Goal: Information Seeking & Learning: Learn about a topic

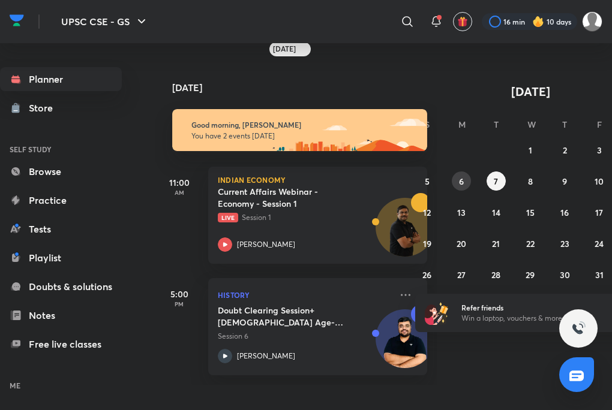
click at [465, 182] on button "6" at bounding box center [460, 180] width 19 height 19
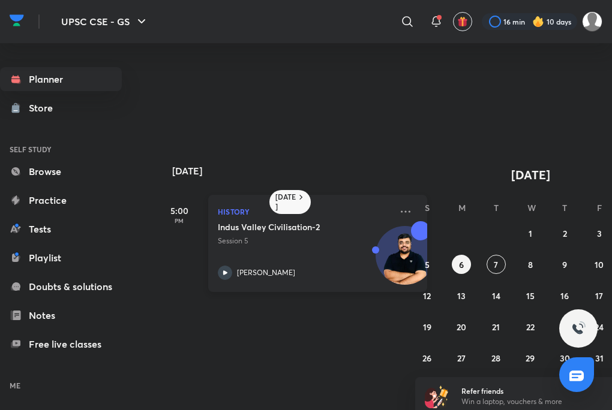
click at [300, 259] on div "Indus Valley Civilisation-2 Session 5 [PERSON_NAME]" at bounding box center [304, 250] width 173 height 59
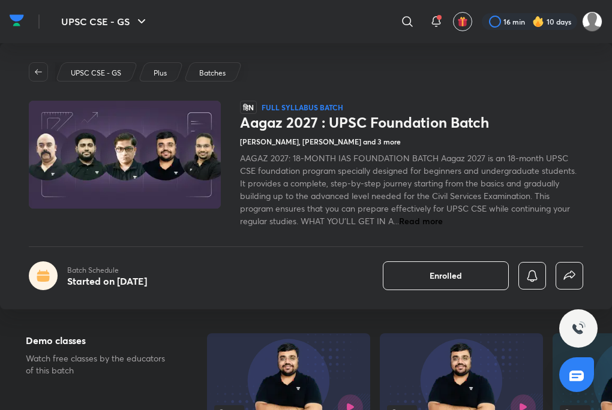
click at [99, 80] on div "UPSC CSE - GS" at bounding box center [96, 71] width 83 height 19
click at [107, 70] on p "UPSC CSE - GS" at bounding box center [96, 73] width 50 height 11
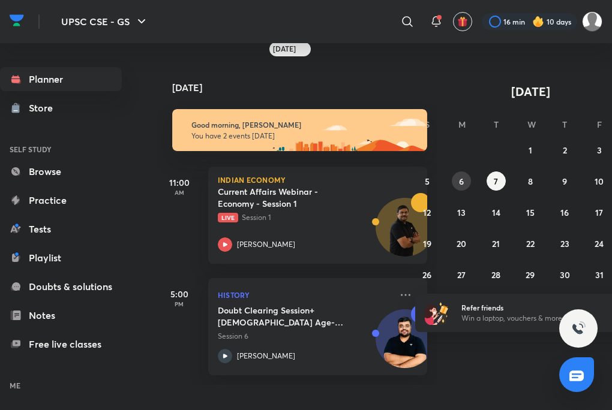
click at [462, 189] on button "6" at bounding box center [460, 180] width 19 height 19
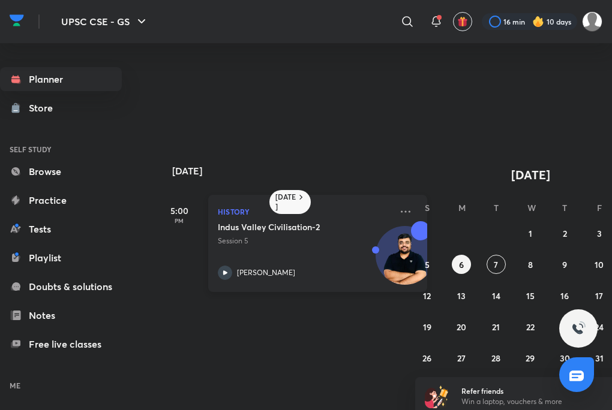
click at [272, 258] on div "Indus Valley Civilisation-2 Session 5 [PERSON_NAME]" at bounding box center [304, 250] width 173 height 59
